Goal: Task Accomplishment & Management: Manage account settings

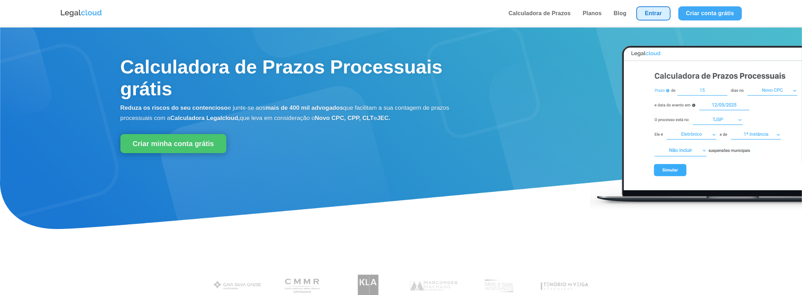
click at [661, 13] on link "Entrar" at bounding box center [653, 13] width 34 height 14
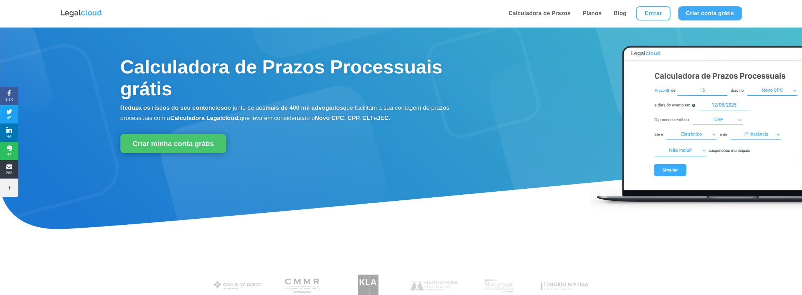
click at [639, 5] on li "Entrar" at bounding box center [653, 13] width 42 height 27
click at [650, 10] on link "Entrar" at bounding box center [653, 13] width 34 height 14
